Goal: Task Accomplishment & Management: Use online tool/utility

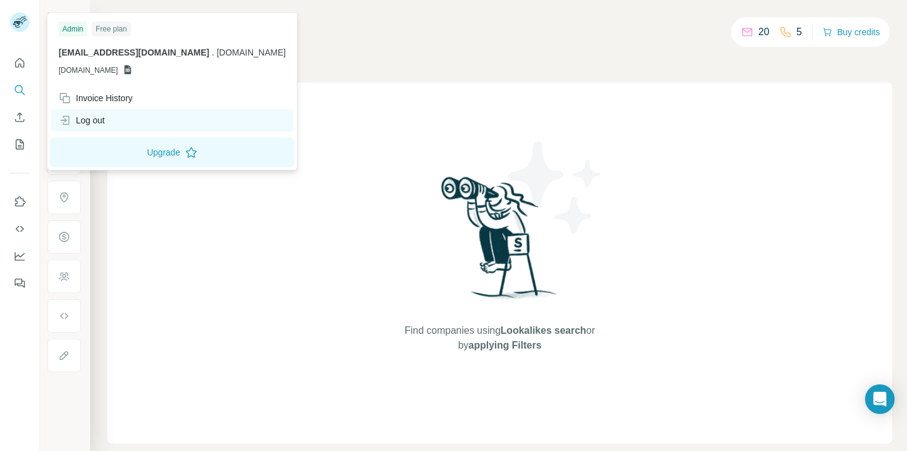
click at [97, 118] on div "Log out" at bounding box center [82, 120] width 46 height 12
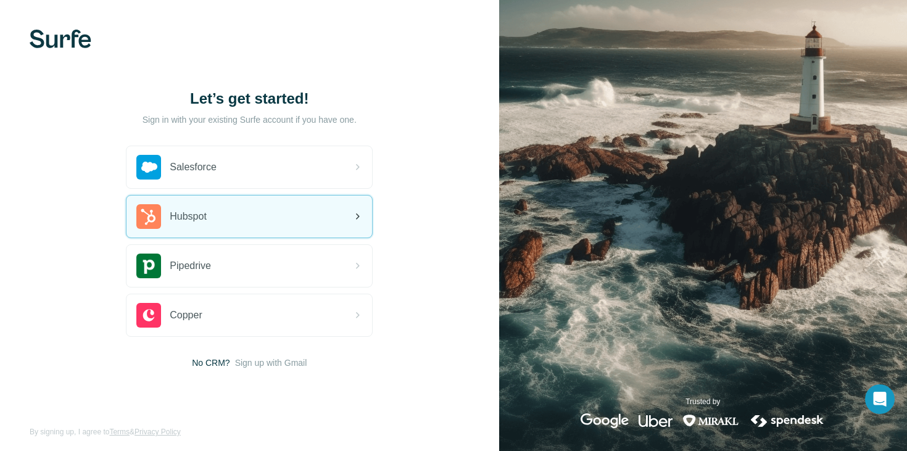
click at [207, 225] on div "Hubspot" at bounding box center [171, 216] width 70 height 25
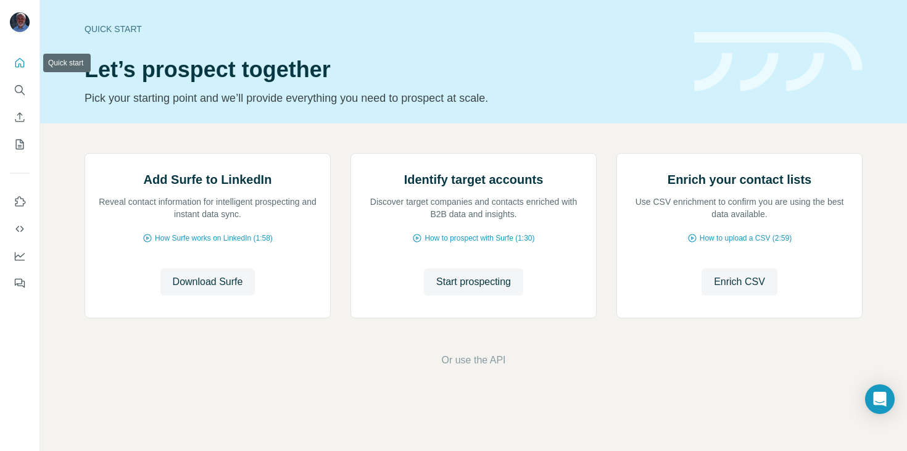
click at [15, 62] on icon "Quick start" at bounding box center [19, 62] width 9 height 9
click at [19, 144] on icon "My lists" at bounding box center [20, 144] width 12 height 12
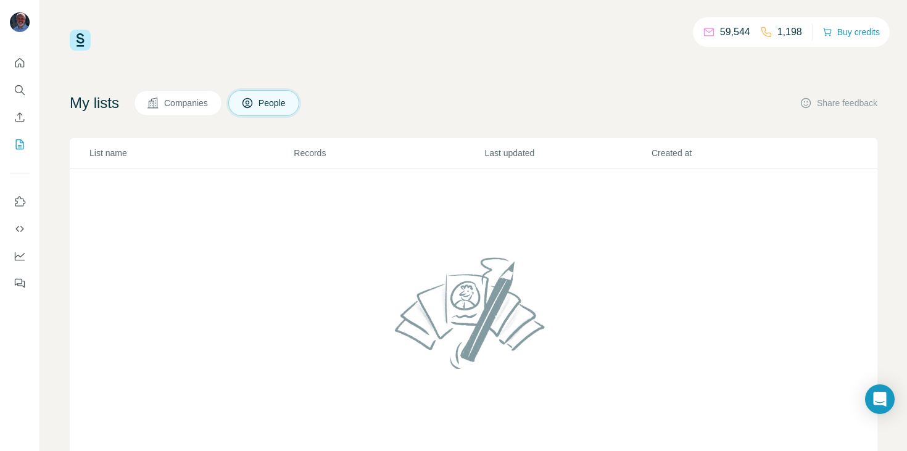
click at [163, 111] on button "Companies" at bounding box center [178, 103] width 88 height 26
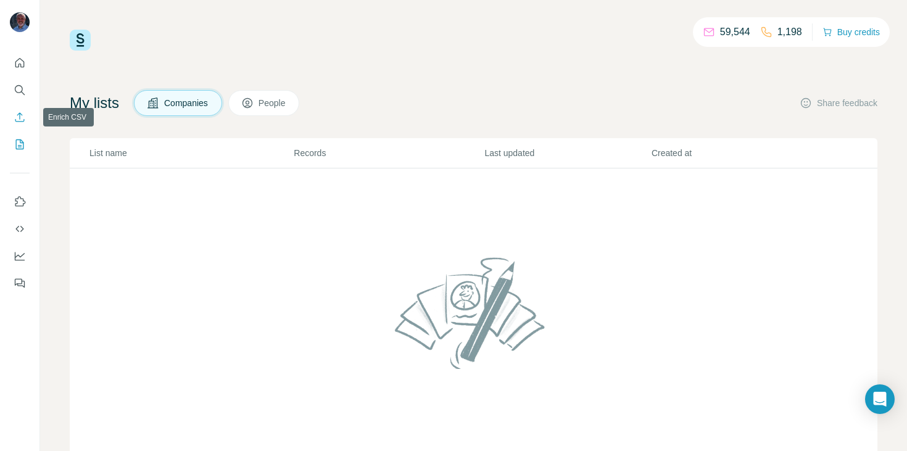
click at [16, 120] on icon "Enrich CSV" at bounding box center [20, 117] width 12 height 12
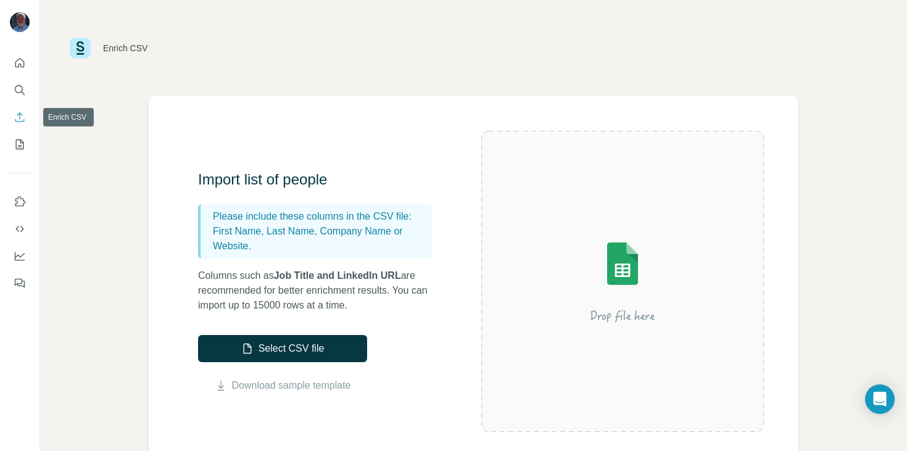
click at [18, 117] on icon "Enrich CSV" at bounding box center [20, 117] width 12 height 12
click at [18, 55] on button "Quick start" at bounding box center [20, 63] width 20 height 22
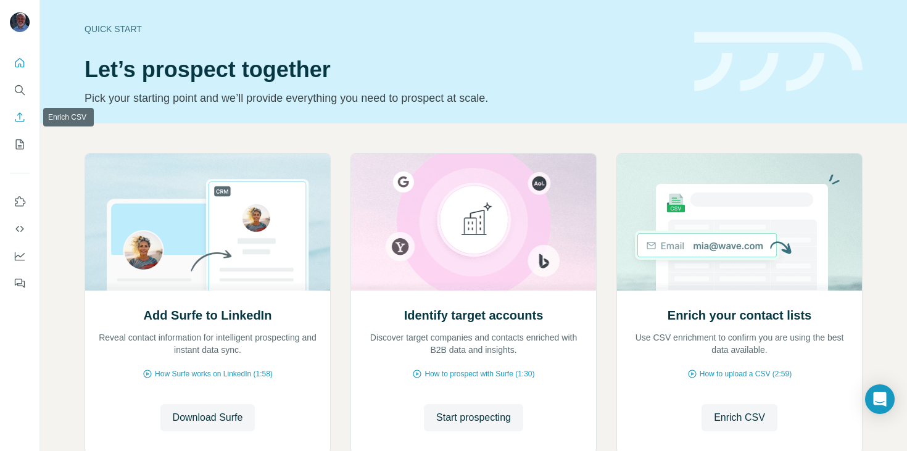
click at [23, 126] on button "Enrich CSV" at bounding box center [20, 117] width 20 height 22
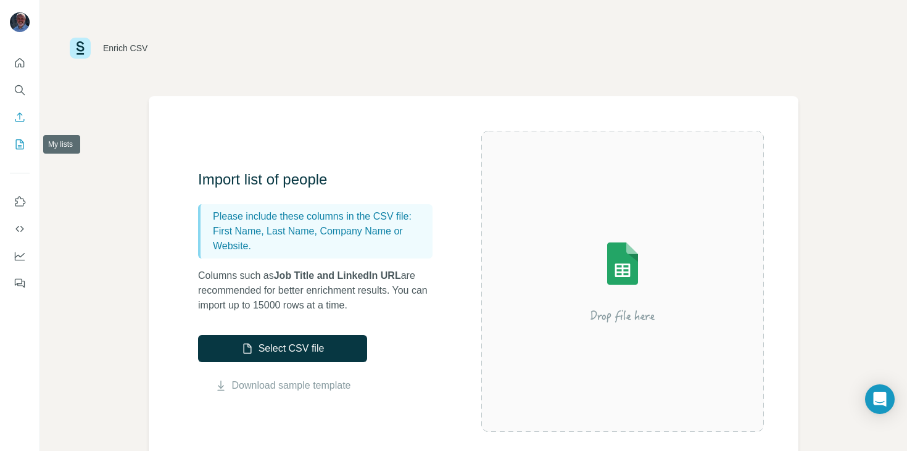
click at [19, 146] on icon "My lists" at bounding box center [20, 144] width 12 height 12
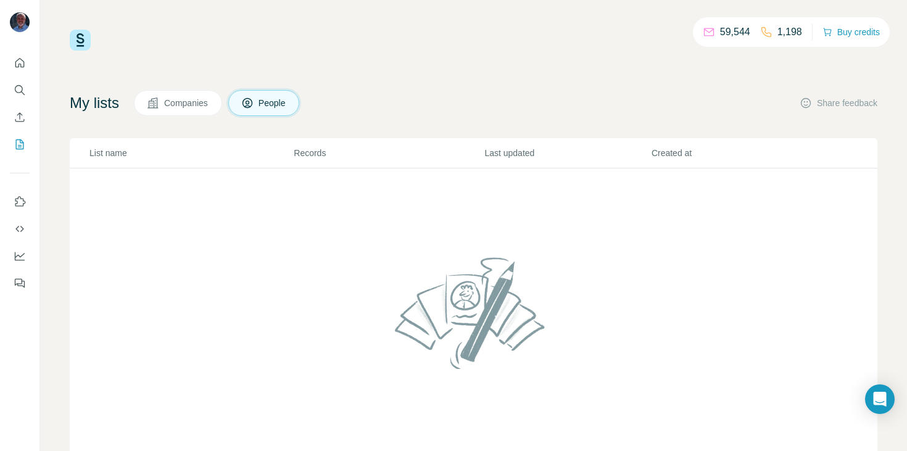
click at [186, 106] on span "Companies" at bounding box center [186, 103] width 45 height 12
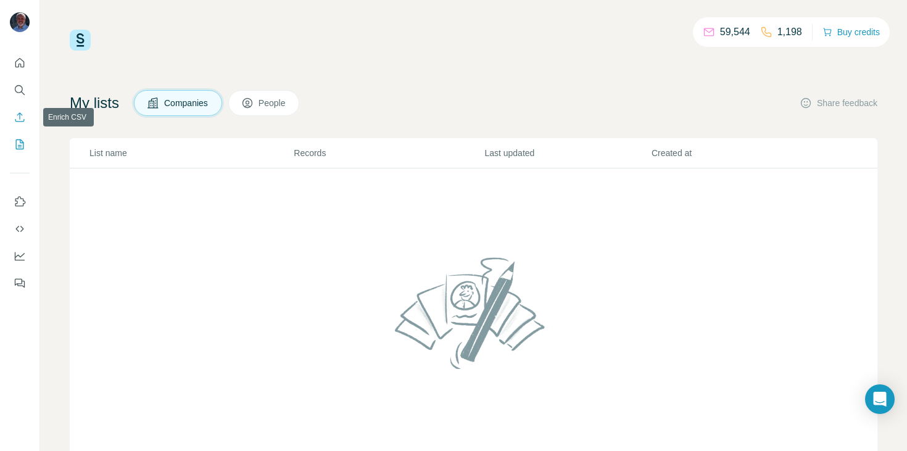
click at [21, 121] on icon "Enrich CSV" at bounding box center [19, 116] width 9 height 9
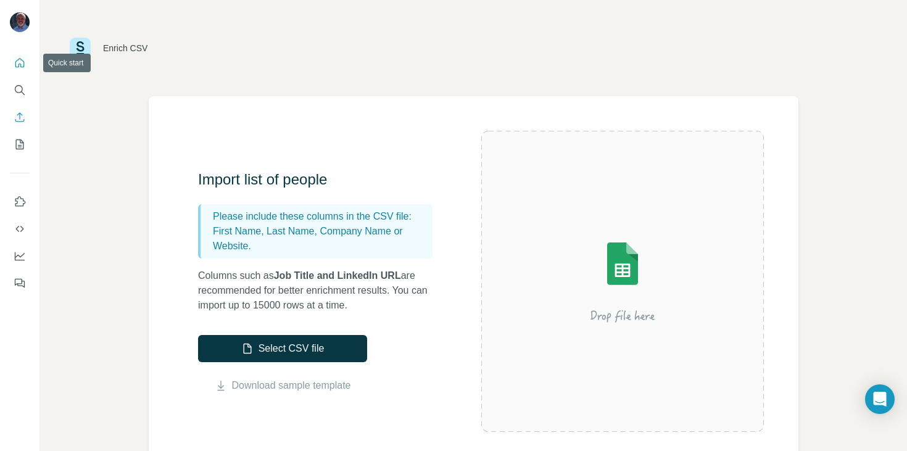
click at [17, 62] on icon "Quick start" at bounding box center [20, 63] width 12 height 12
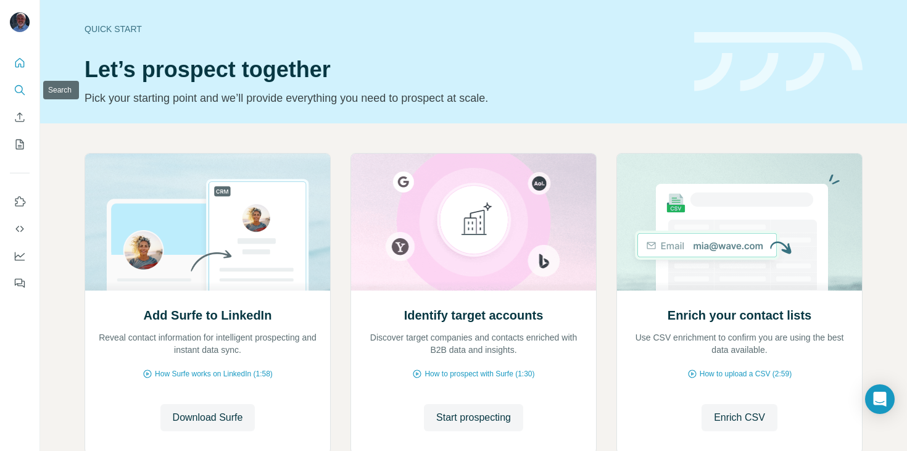
click at [19, 96] on icon "Search" at bounding box center [20, 90] width 12 height 12
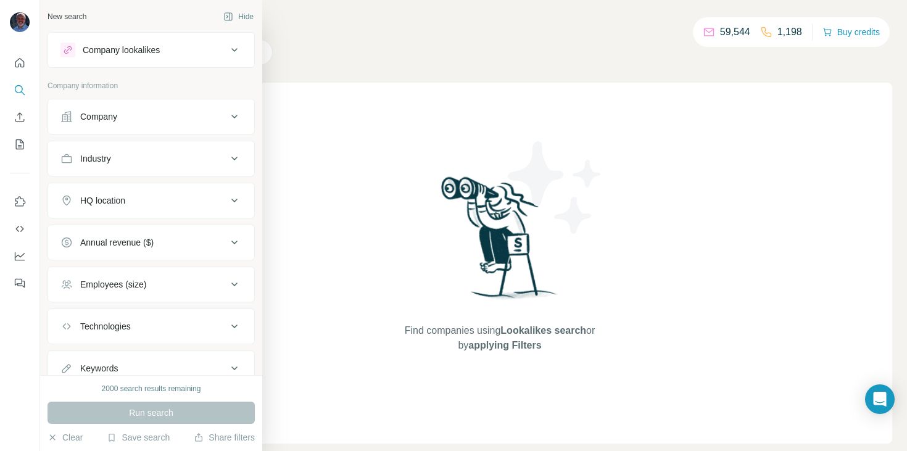
click at [67, 116] on icon at bounding box center [66, 116] width 10 height 10
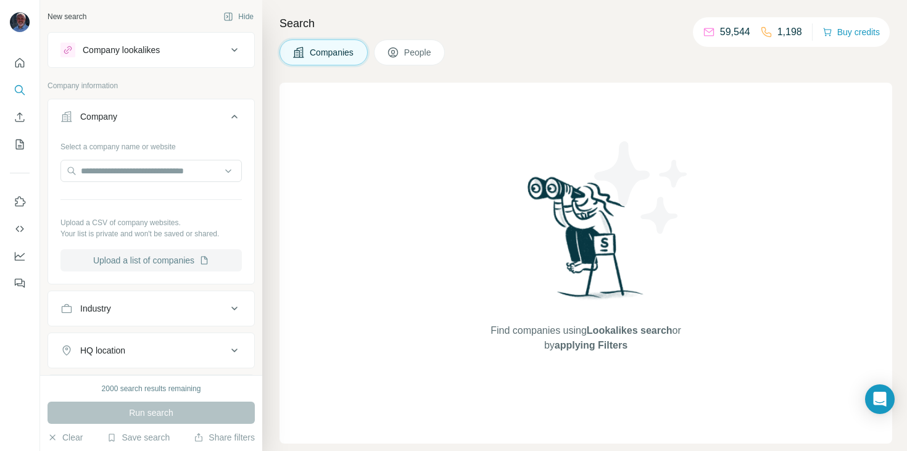
click at [114, 263] on button "Upload a list of companies" at bounding box center [150, 260] width 181 height 22
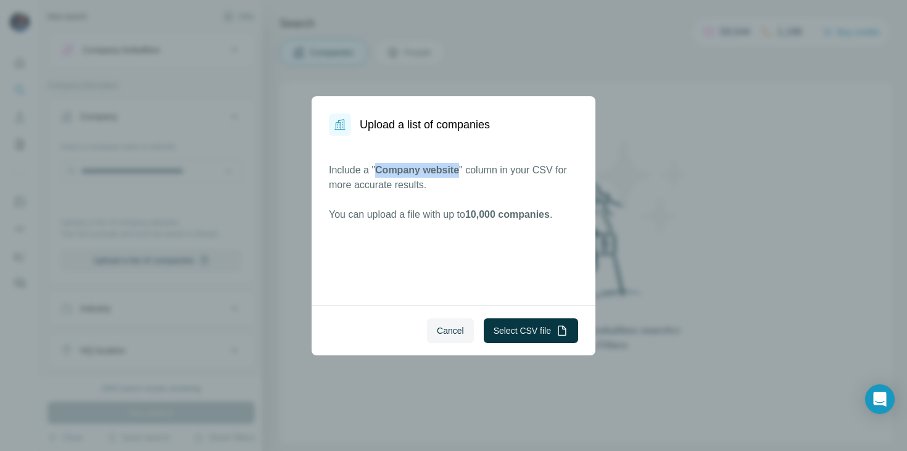
drag, startPoint x: 459, startPoint y: 171, endPoint x: 376, endPoint y: 171, distance: 83.3
click at [376, 171] on span "Company website" at bounding box center [417, 170] width 84 height 10
copy span "Company website"
click at [524, 330] on button "Select CSV file" at bounding box center [531, 330] width 94 height 25
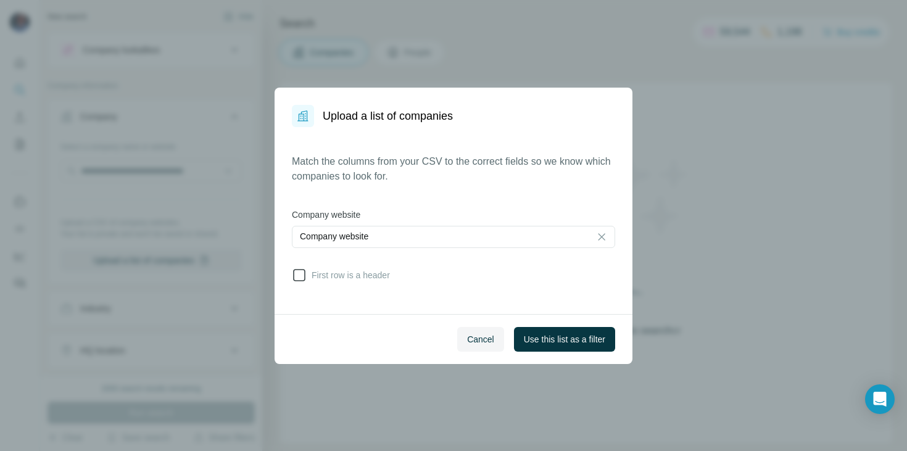
click at [300, 277] on icon at bounding box center [299, 275] width 15 height 15
click at [543, 331] on button "Use this list as a filter" at bounding box center [564, 339] width 101 height 25
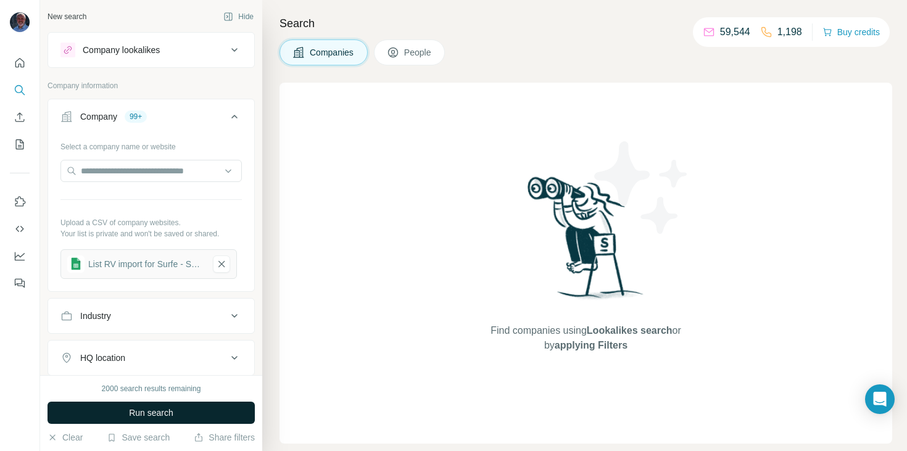
click at [196, 411] on button "Run search" at bounding box center [150, 413] width 207 height 22
